Goal: Information Seeking & Learning: Learn about a topic

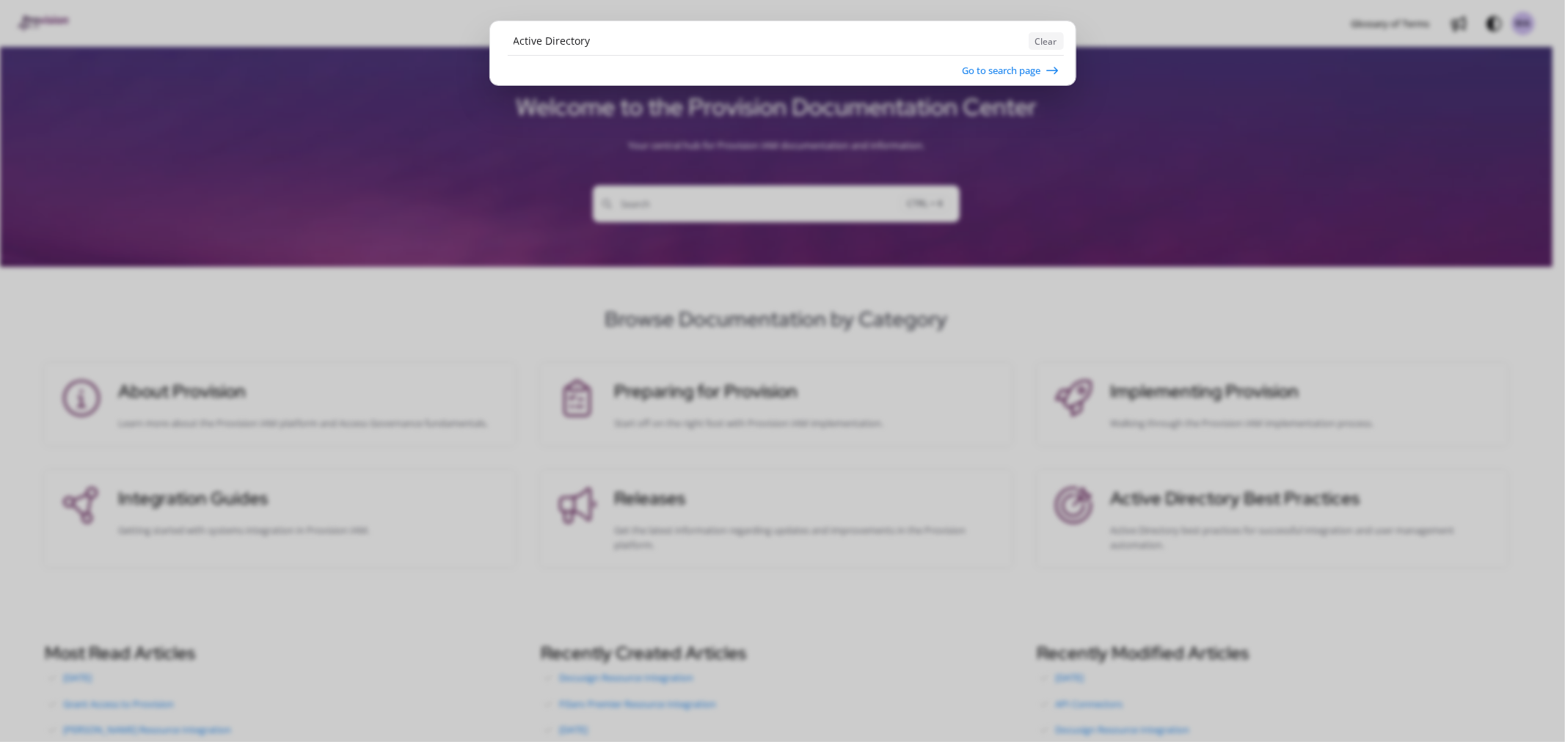
type input "Active Directory"
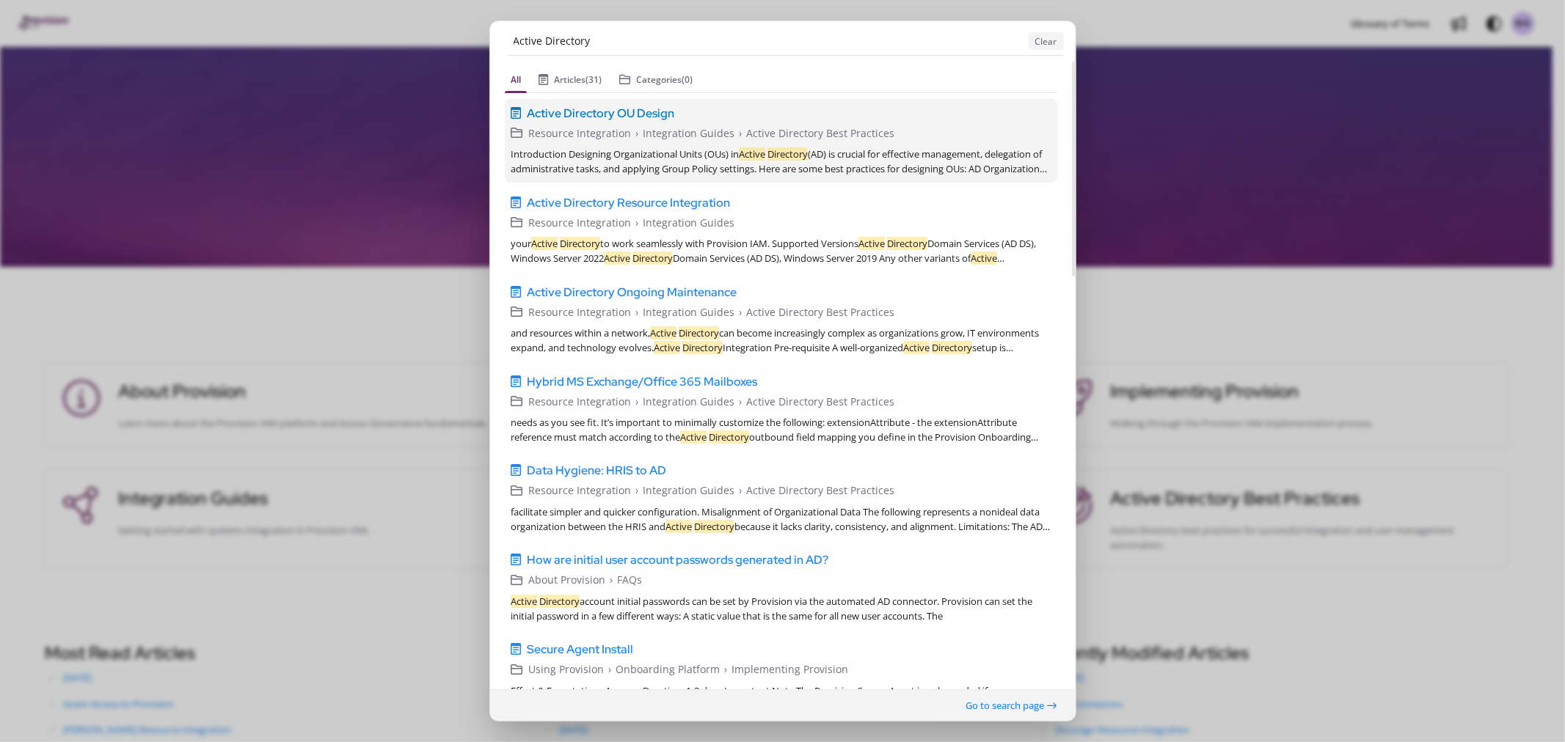
click at [610, 112] on span "Active Directory OU Design" at bounding box center [600, 113] width 147 height 18
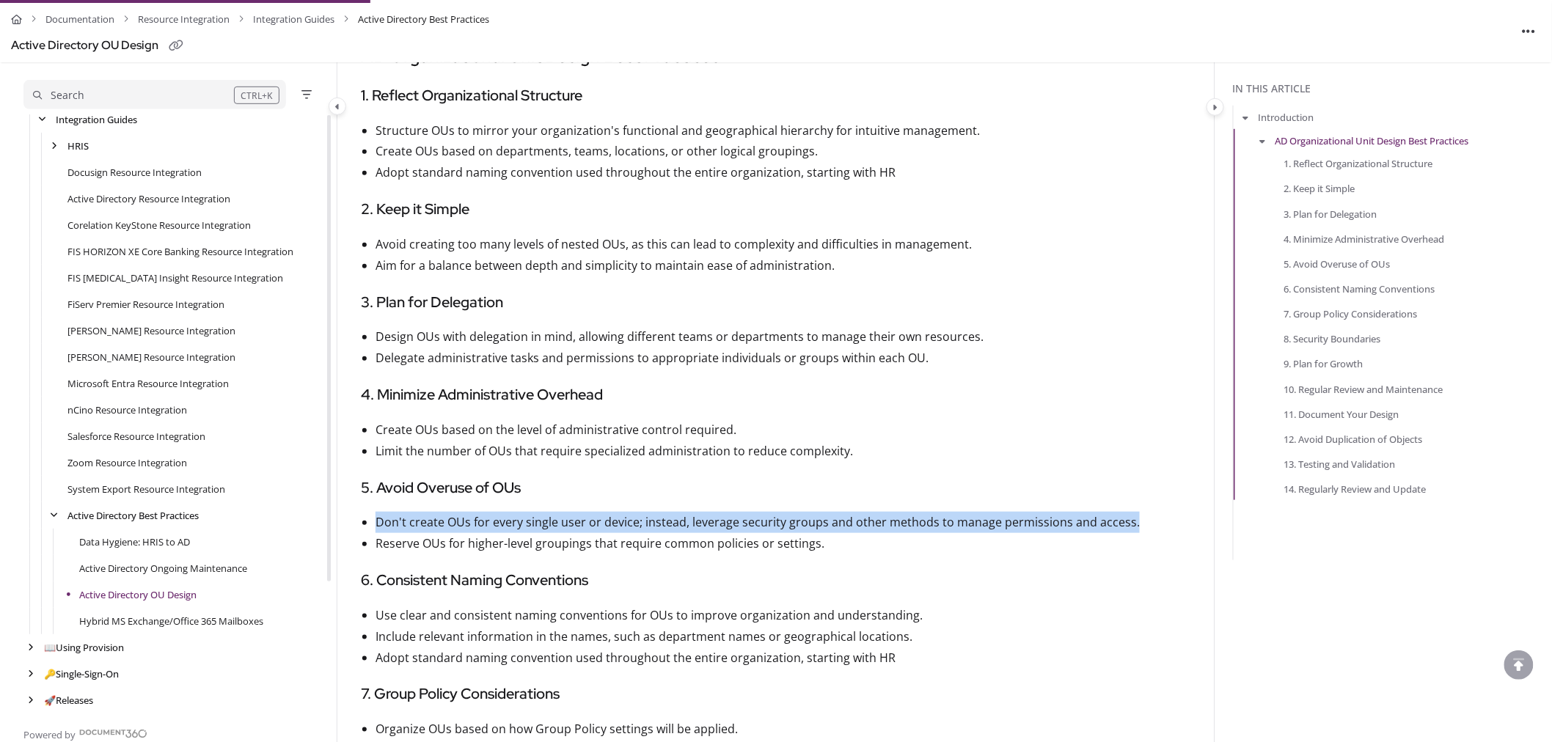
drag, startPoint x: 374, startPoint y: 521, endPoint x: 1168, endPoint y: 528, distance: 793.9
click at [1168, 528] on article "Introduction Designing Organizational Units (OUs) in Active Directory (AD) is c…" at bounding box center [776, 692] width 831 height 1489
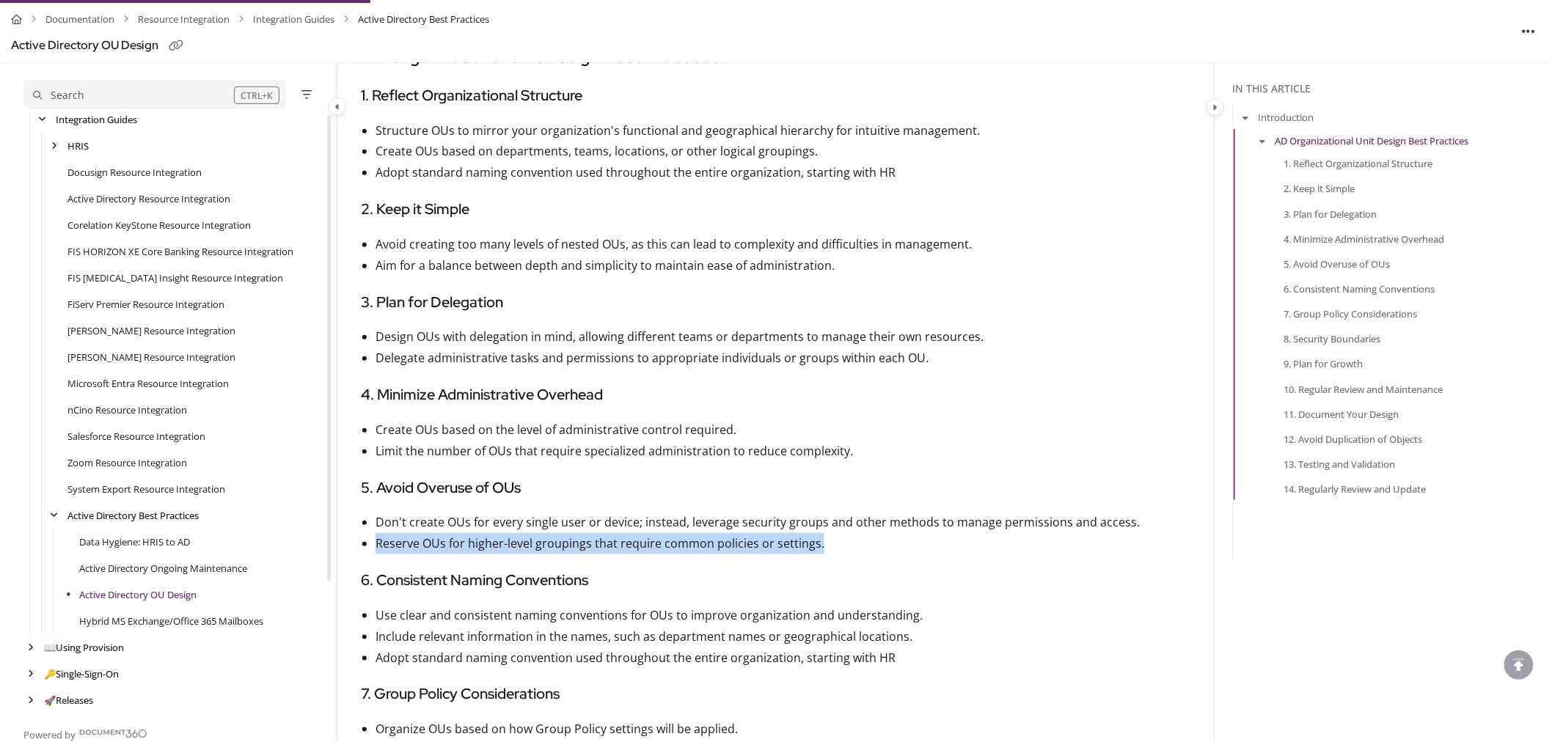
drag, startPoint x: 842, startPoint y: 543, endPoint x: 354, endPoint y: 550, distance: 488.7
click at [354, 550] on div "Documentation Resource Integration Integration Guides Active Directory Best Pra…" at bounding box center [775, 683] width 877 height 1853
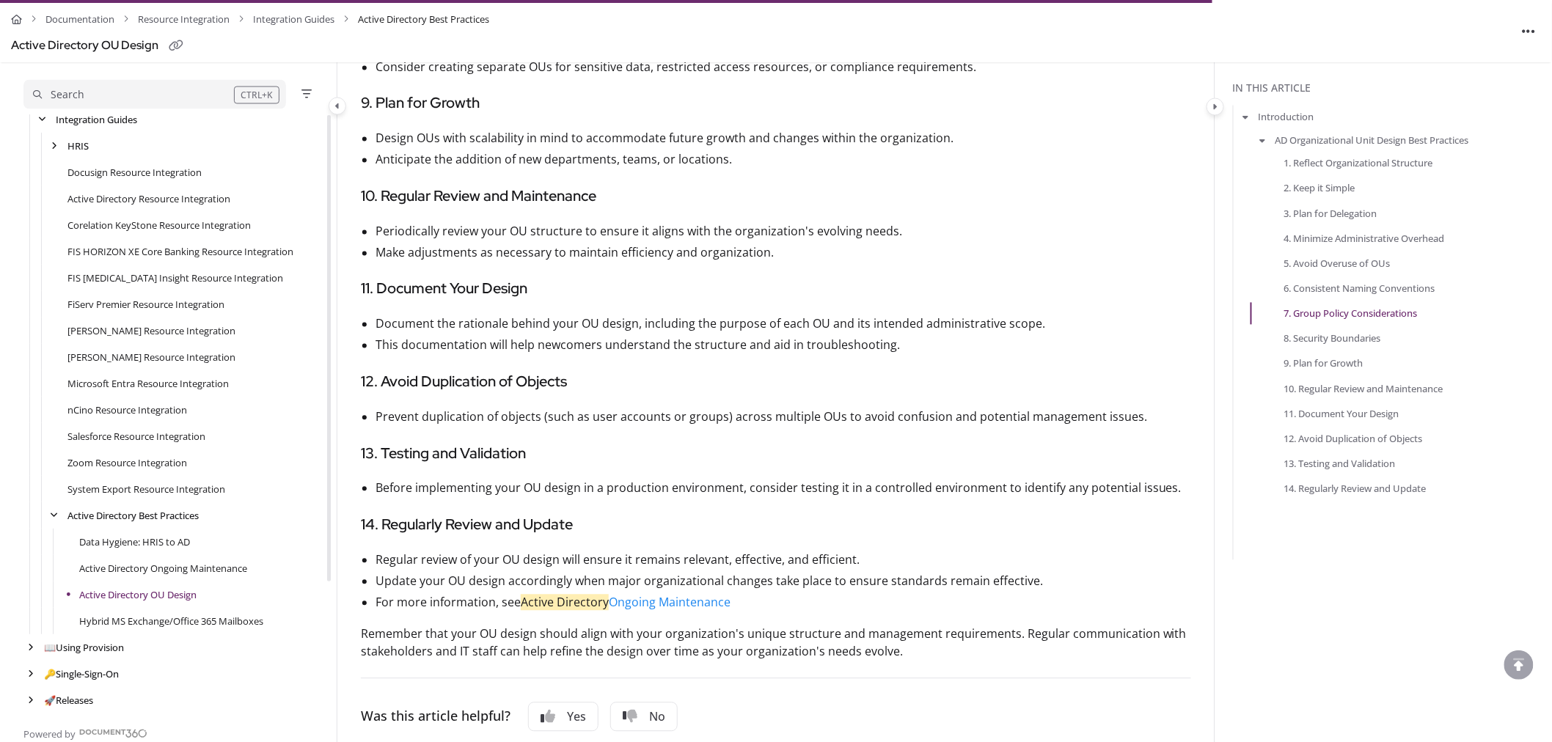
scroll to position [1141, 0]
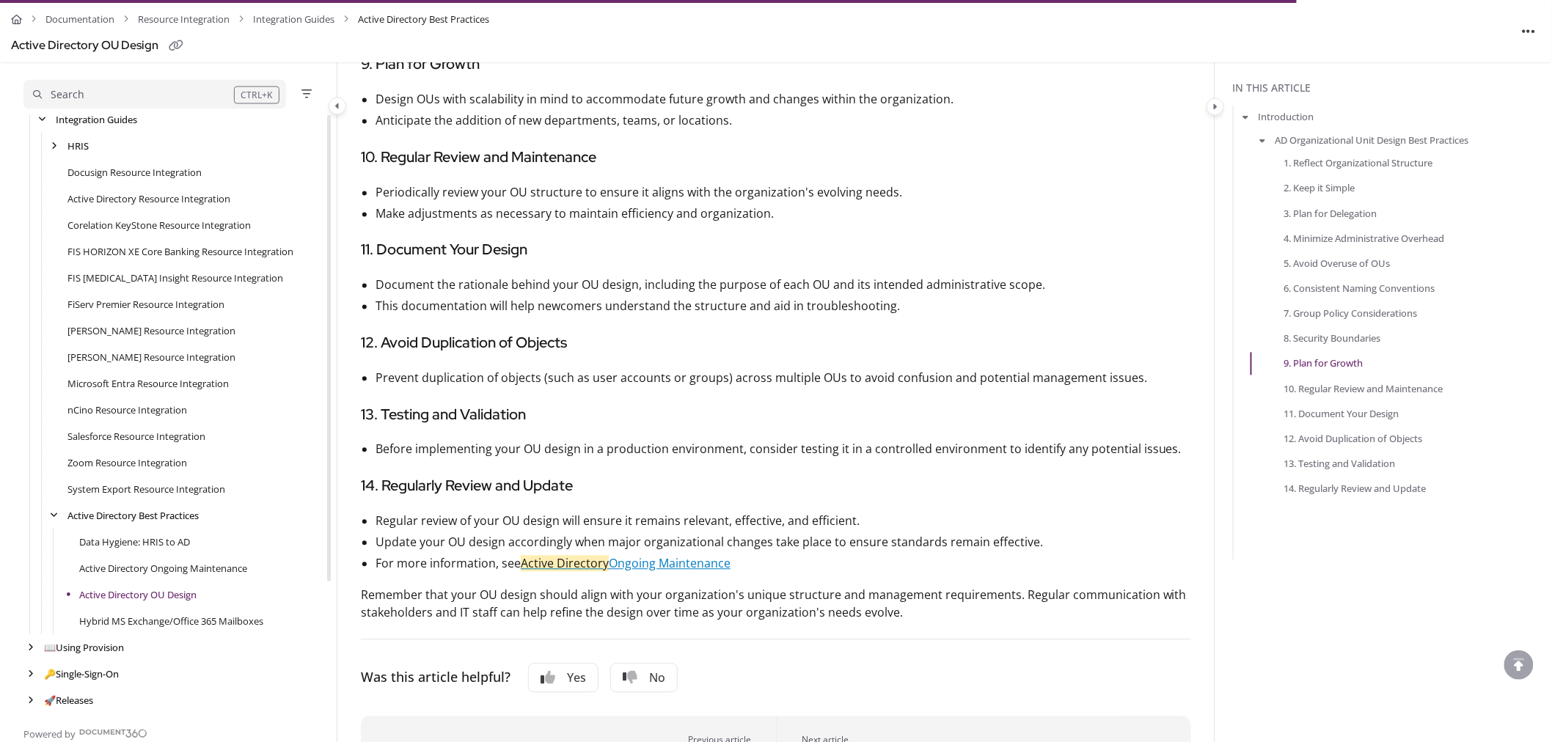
click at [683, 566] on link "Active Directory Ongoing Maintenance" at bounding box center [626, 564] width 210 height 16
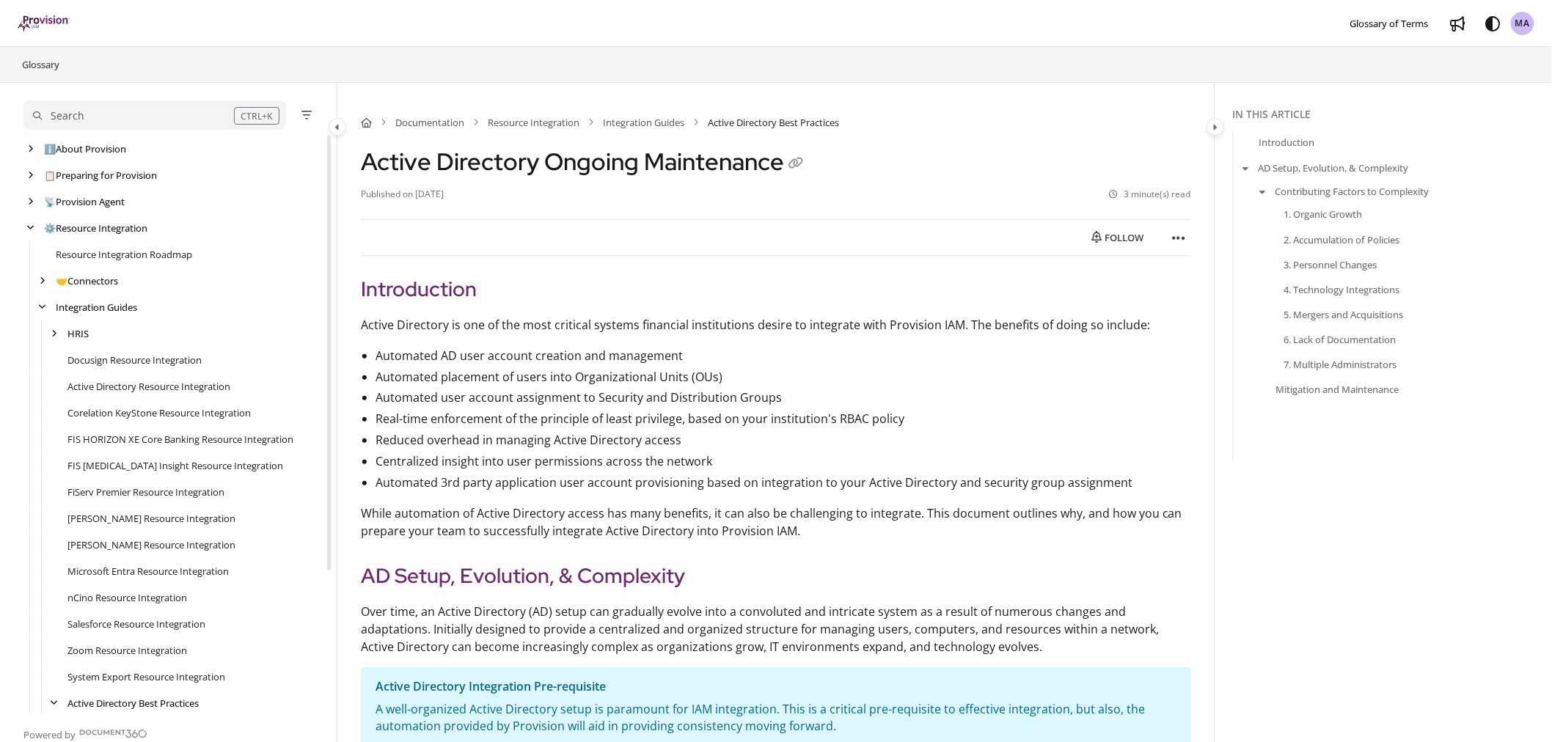
click at [783, 125] on span "Active Directory Best Practices" at bounding box center [773, 122] width 131 height 15
click at [649, 122] on link "Integration Guides" at bounding box center [643, 122] width 81 height 15
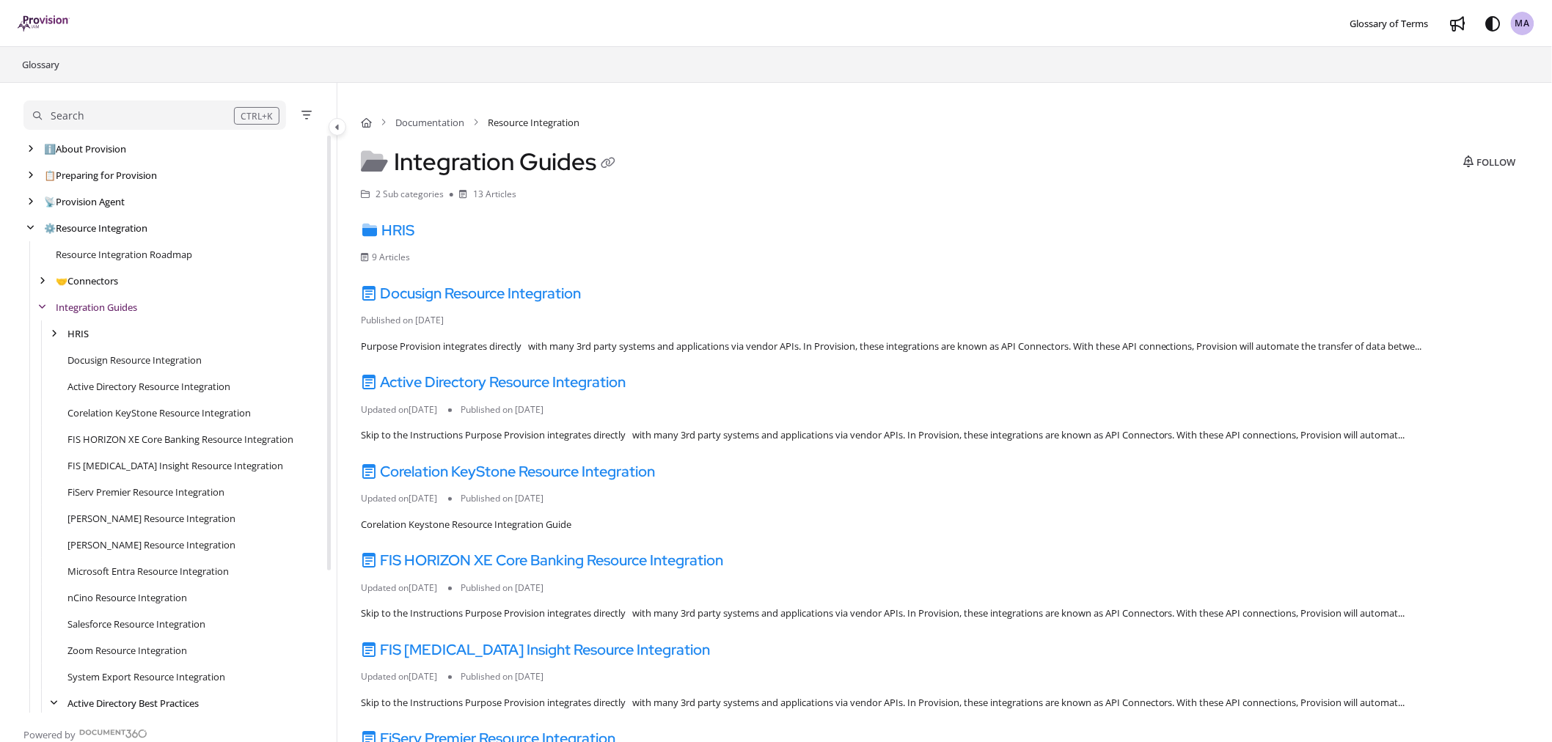
scroll to position [26, 0]
click at [89, 114] on div "Search" at bounding box center [133, 116] width 201 height 16
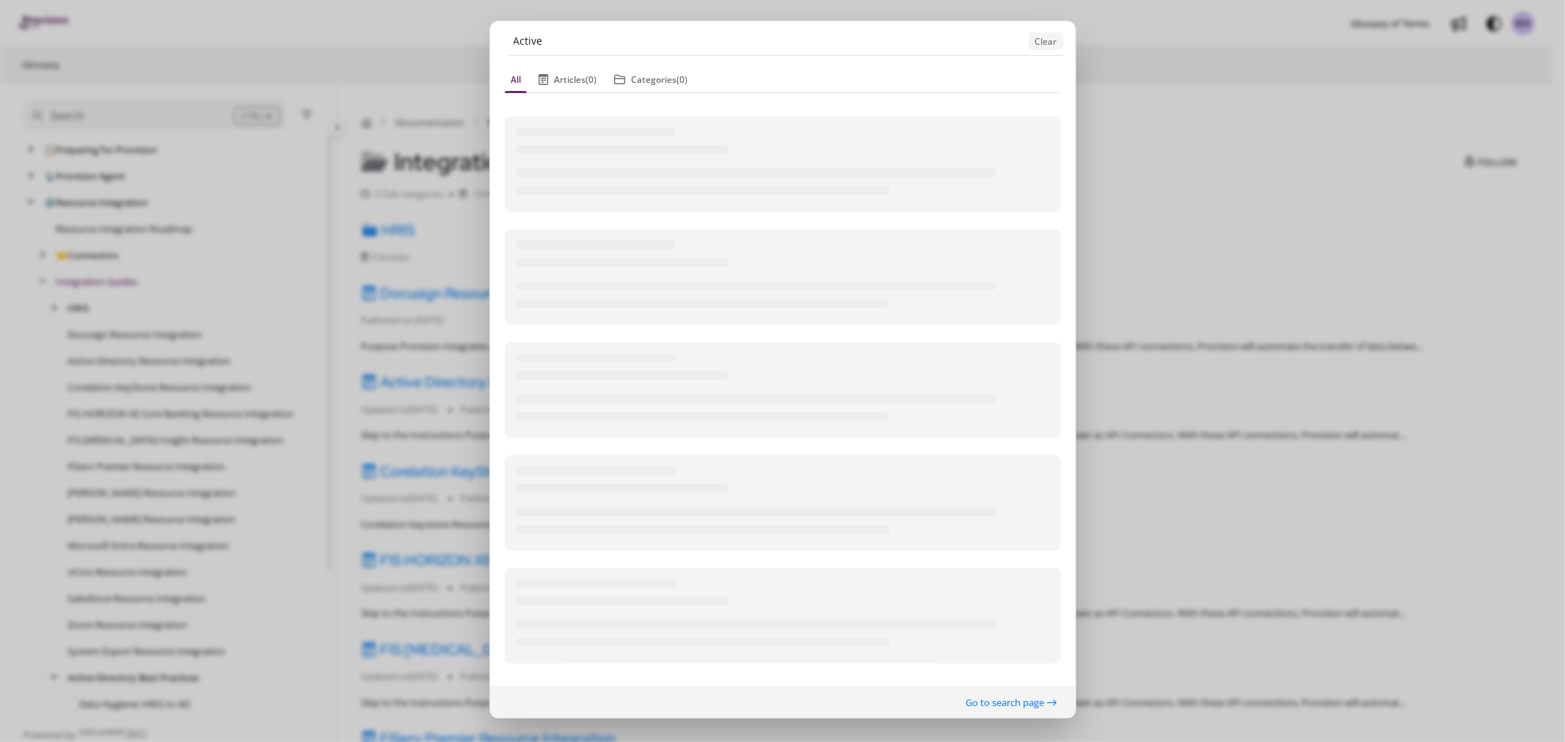
type input "Active Directory"
click at [1040, 46] on button "Clear" at bounding box center [1046, 41] width 35 height 18
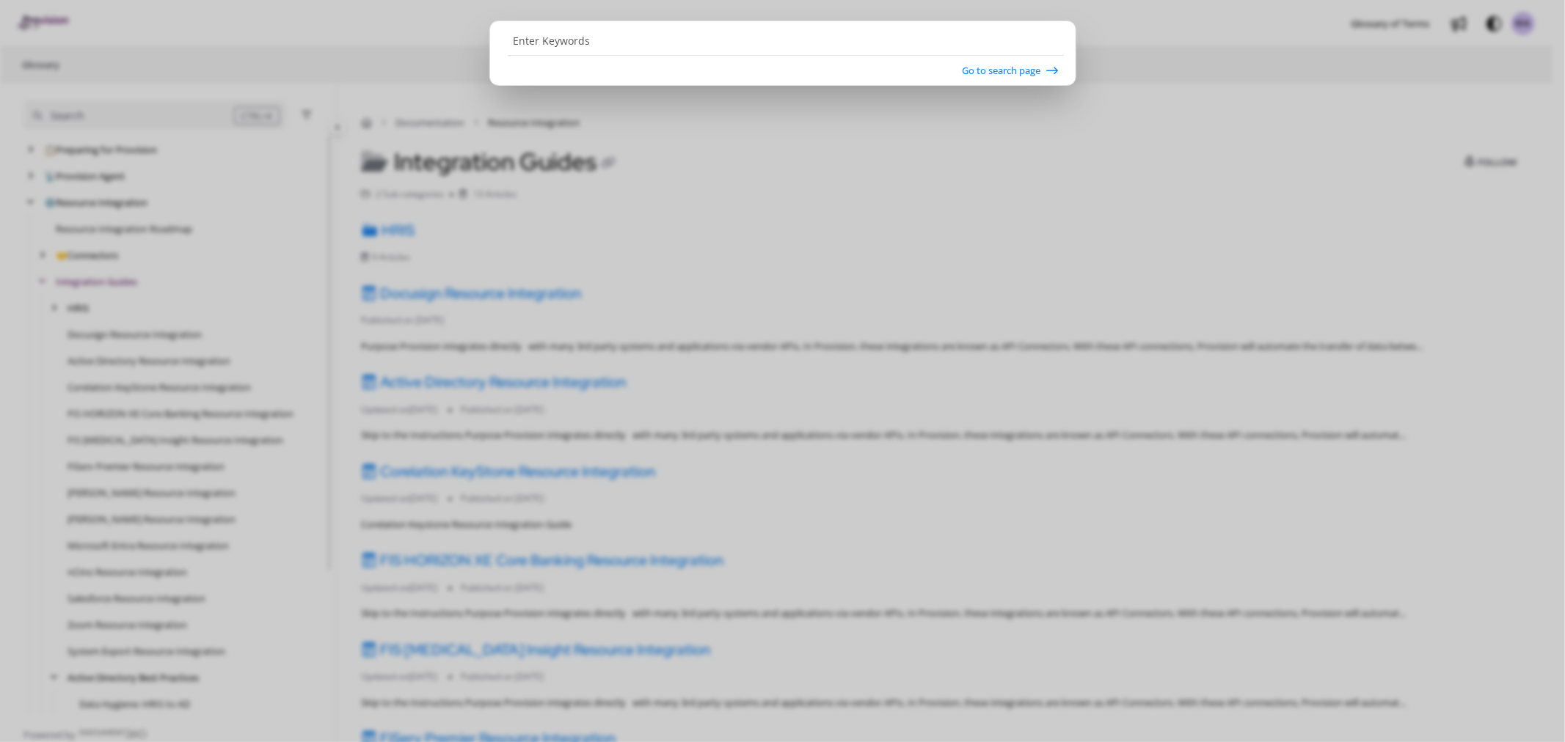
click at [808, 183] on ngb-modal-window "Go to search page" at bounding box center [782, 371] width 1565 height 742
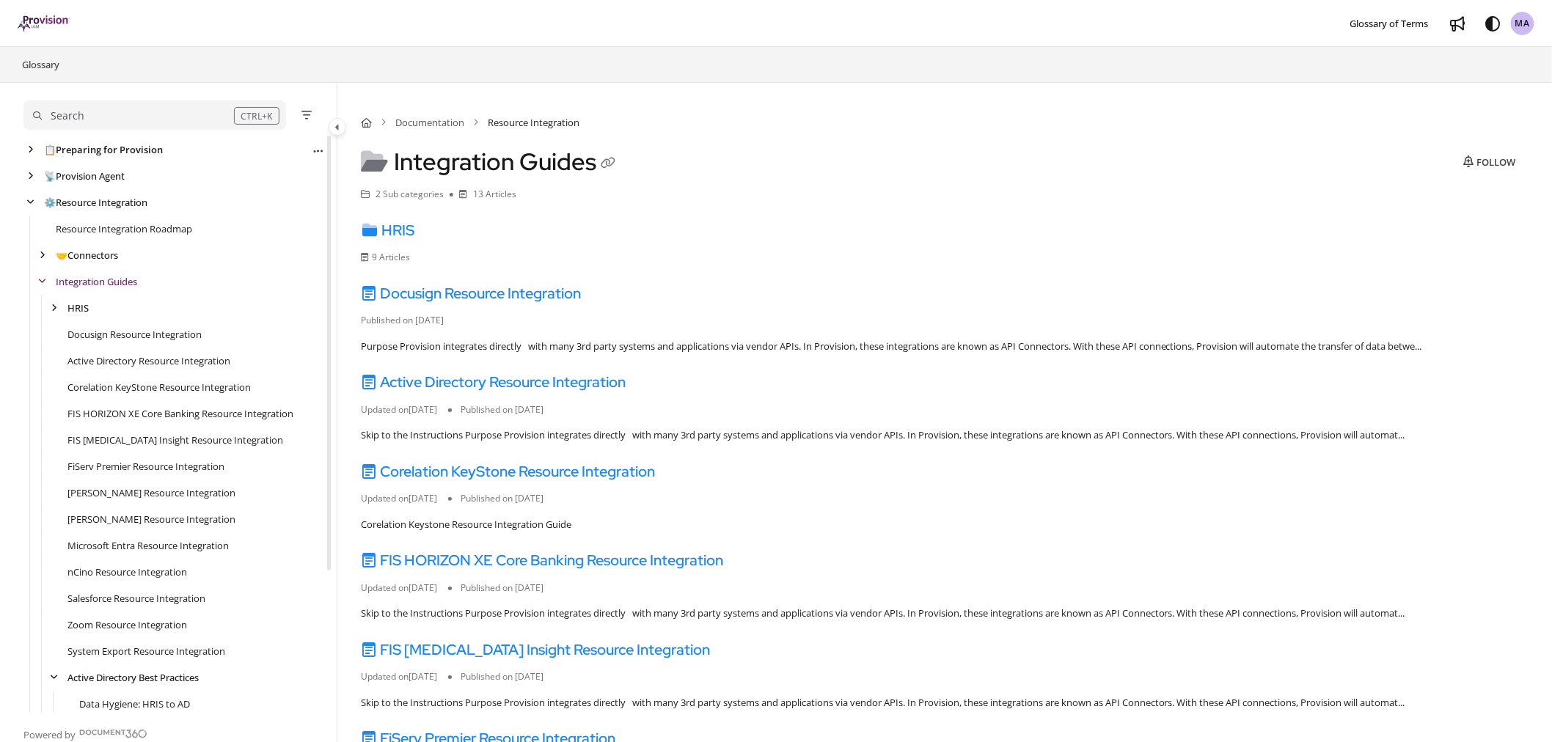
click at [87, 147] on link "📋 Preparing for Provision" at bounding box center [103, 149] width 119 height 15
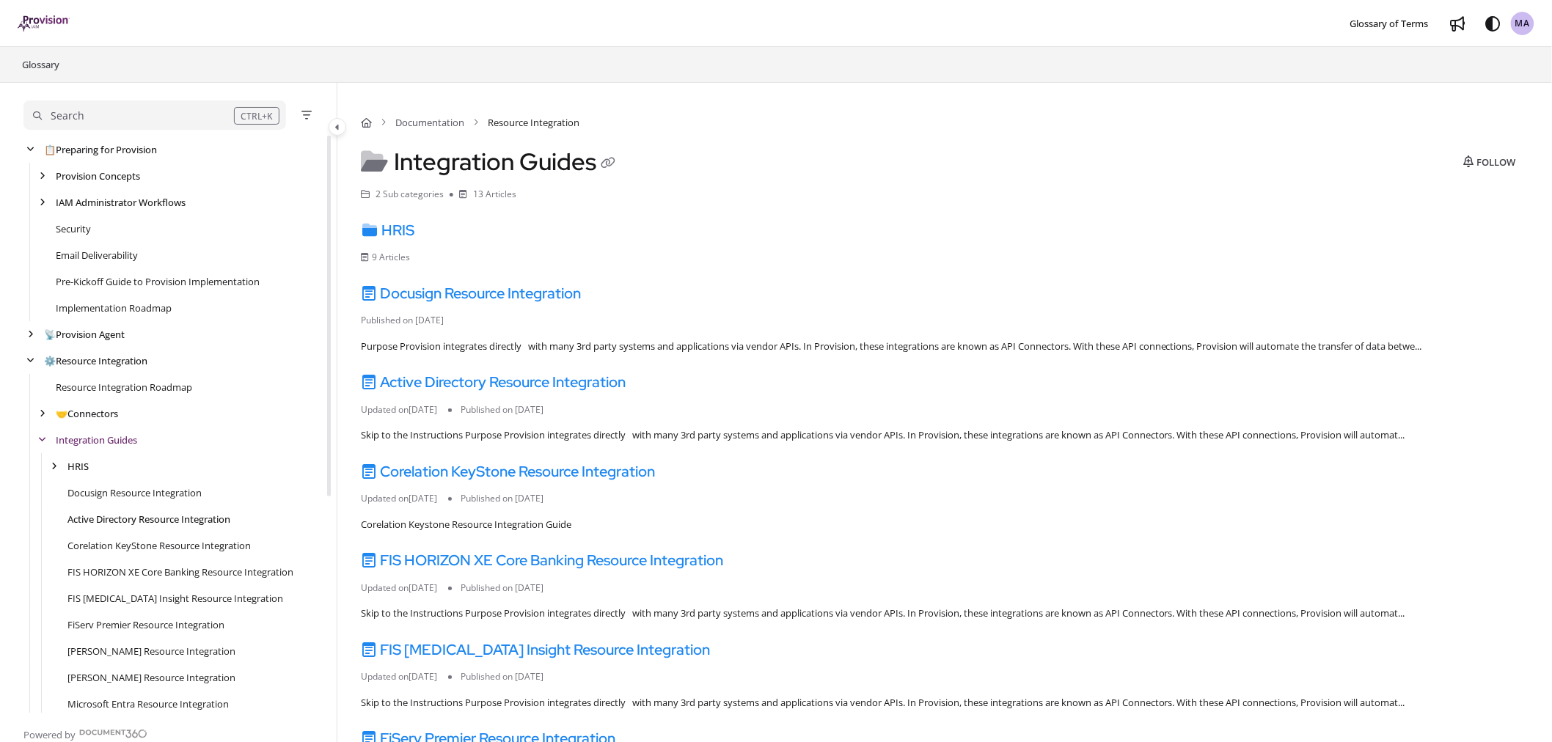
click at [156, 525] on link "Active Directory Resource Integration" at bounding box center [148, 519] width 163 height 15
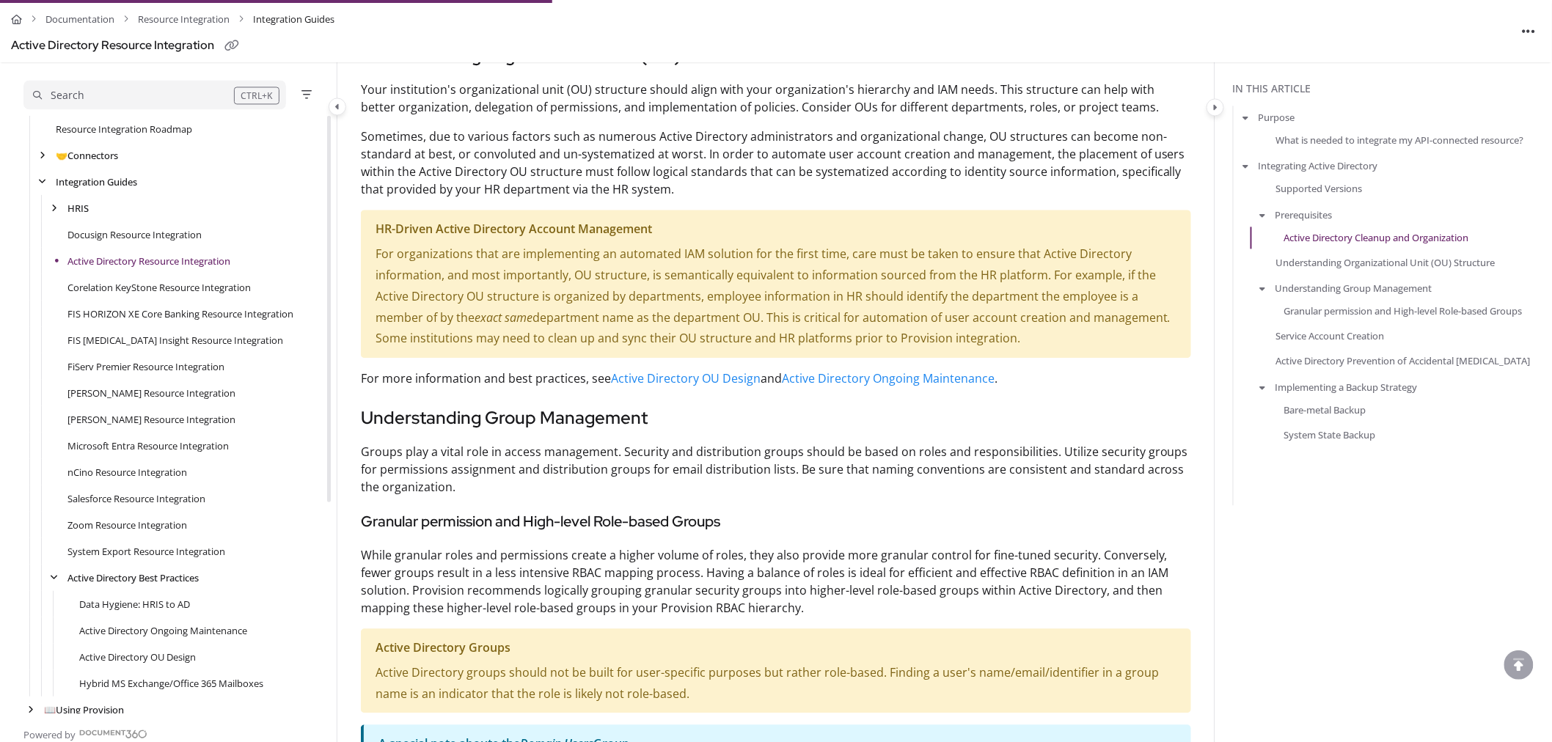
scroll to position [1222, 0]
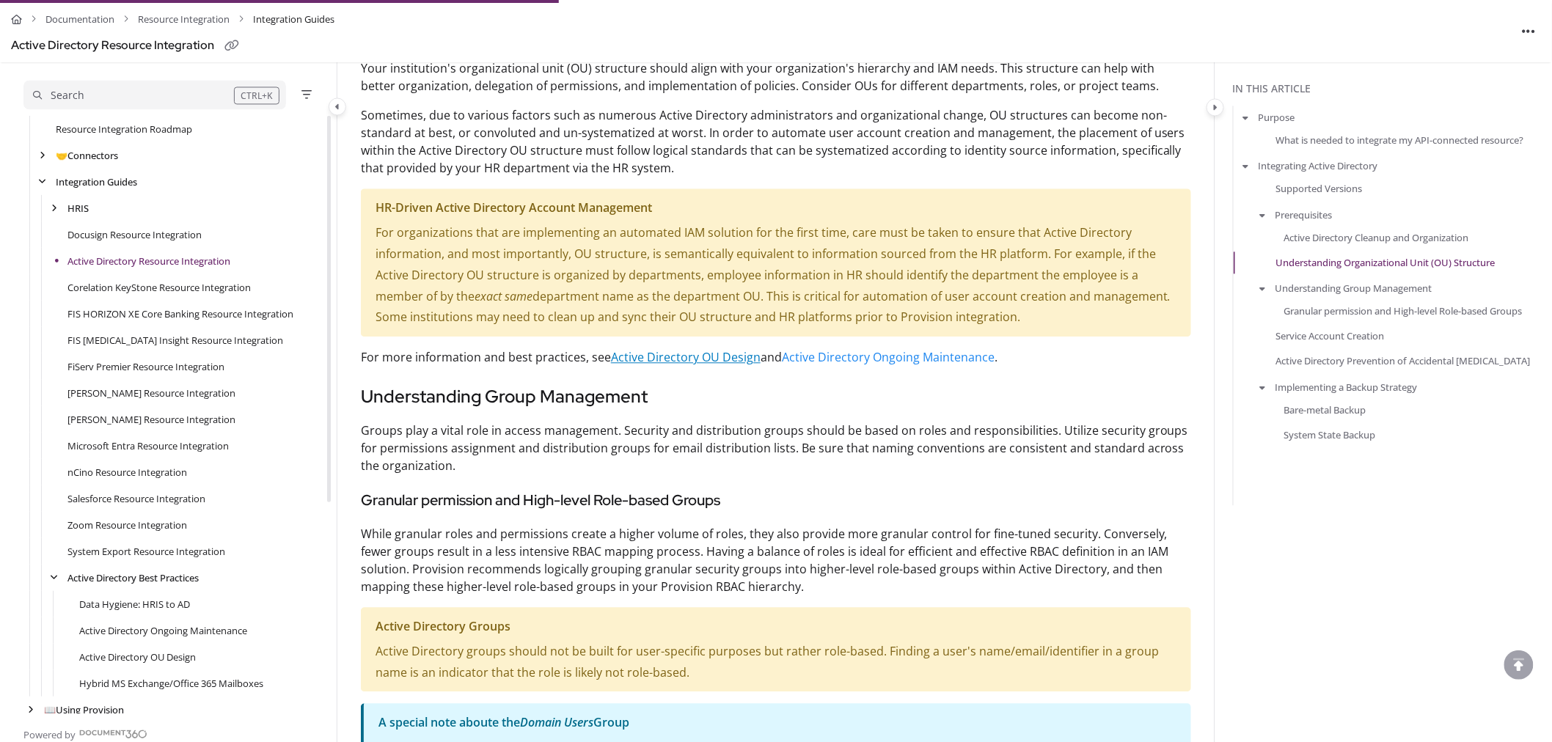
click at [664, 356] on link "Active Directory OU Design" at bounding box center [686, 357] width 150 height 16
